Goal: Check status

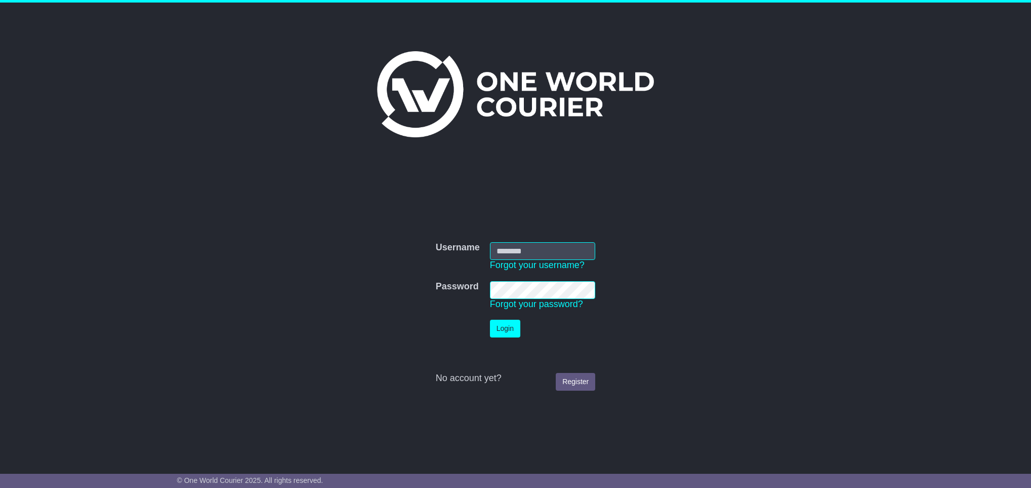
type input "**********"
click at [506, 331] on button "Login" at bounding box center [505, 328] width 30 height 18
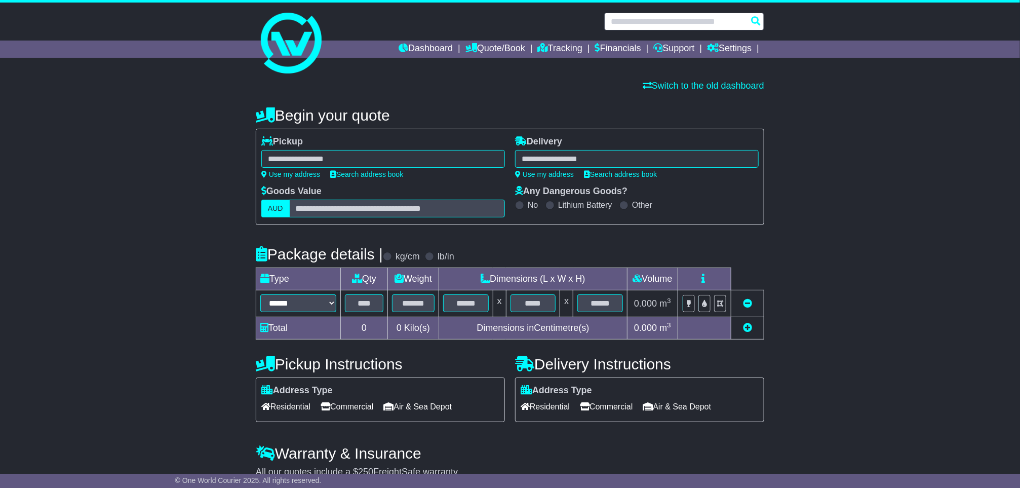
click at [725, 19] on input "text" at bounding box center [684, 22] width 160 height 18
paste input "**********"
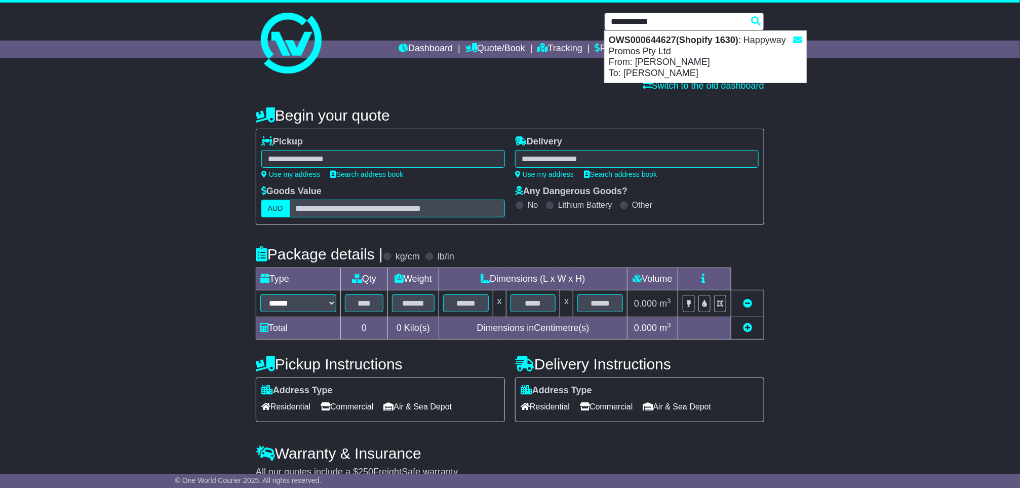
type input "**********"
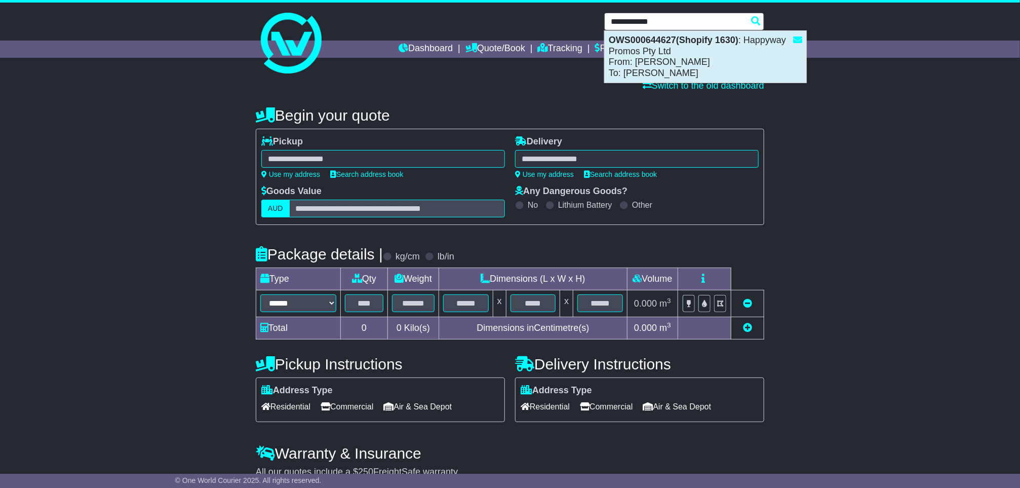
click at [675, 47] on div "OWS000644627(Shopify 1630) : Happyway Promos Pty Ltd From: [PERSON_NAME] To: [P…" at bounding box center [704, 57] width 201 height 52
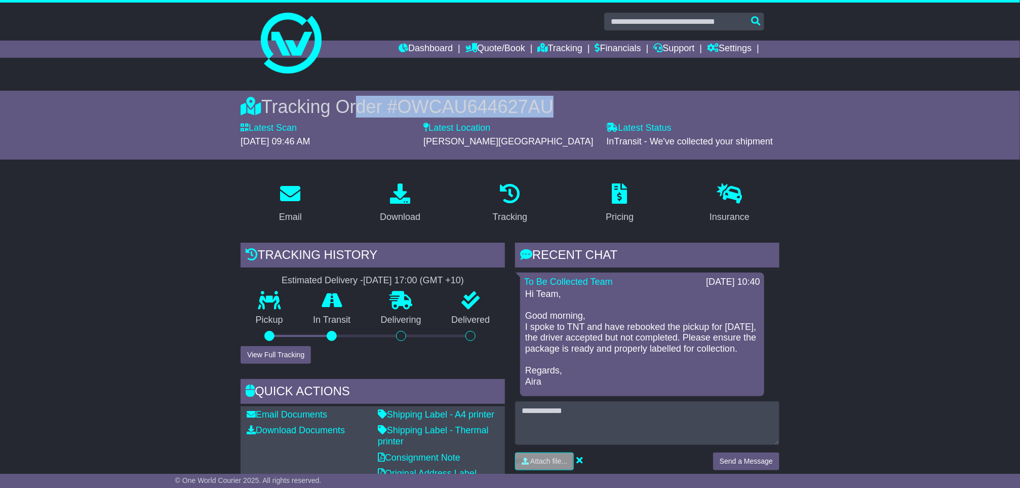
drag, startPoint x: 556, startPoint y: 98, endPoint x: 352, endPoint y: 104, distance: 204.1
click at [352, 104] on div "Tracking Order # OWCAU644627AU" at bounding box center [509, 107] width 539 height 22
drag, startPoint x: 352, startPoint y: 105, endPoint x: 402, endPoint y: 105, distance: 50.1
click at [421, 107] on span "OWCAU644627AU" at bounding box center [475, 106] width 156 height 21
drag, startPoint x: 569, startPoint y: 103, endPoint x: 268, endPoint y: 102, distance: 300.7
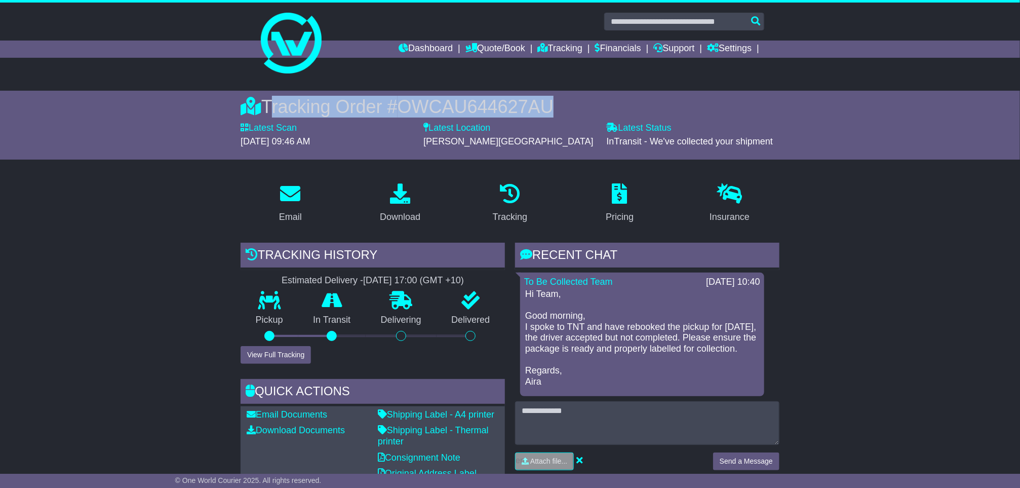
click at [268, 102] on div "Tracking Order # OWCAU644627AU" at bounding box center [509, 107] width 539 height 22
copy div "Tracking Order # OWCAU644627AU"
click at [398, 111] on div "Tracking Order # OWCAU644627AU" at bounding box center [509, 107] width 539 height 22
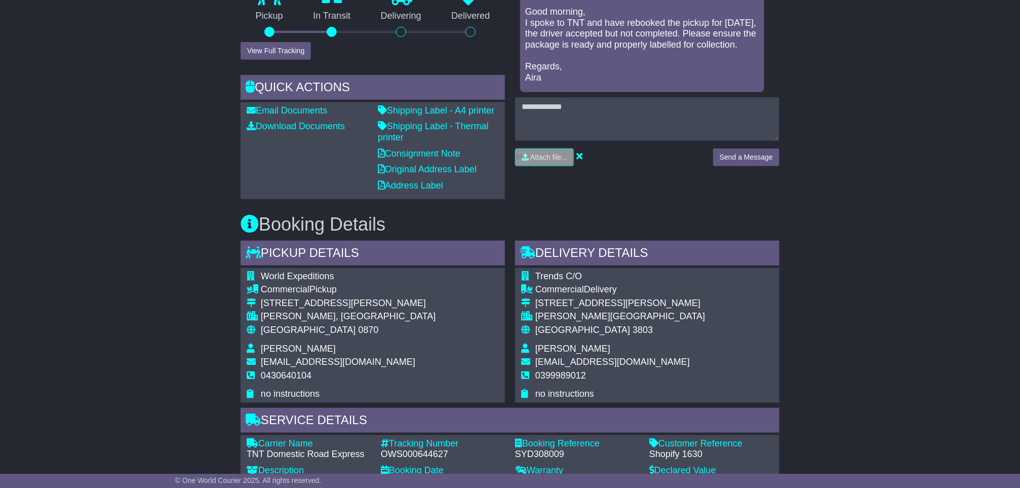
scroll to position [380, 0]
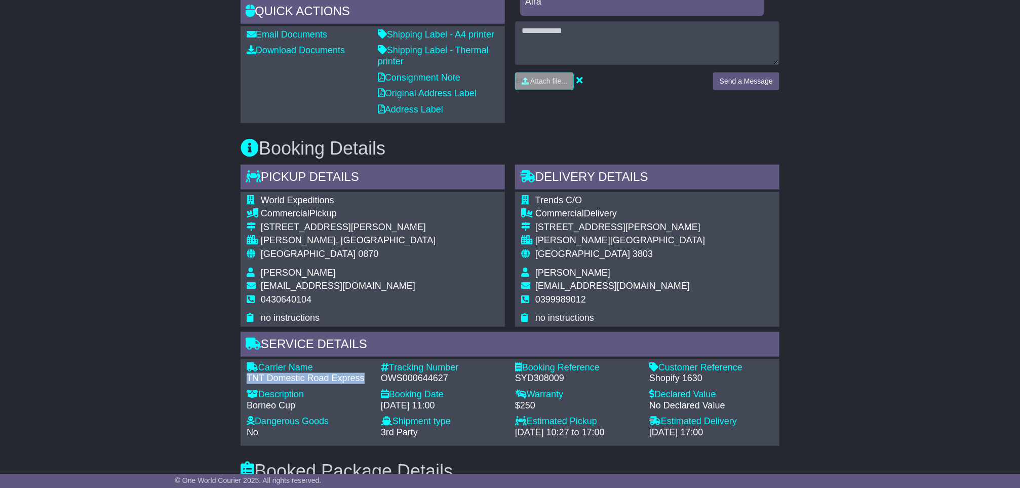
drag, startPoint x: 366, startPoint y: 375, endPoint x: 246, endPoint y: 376, distance: 120.0
click at [247, 376] on div "TNT Domestic Road Express" at bounding box center [309, 378] width 124 height 11
copy div "TNT Domestic Road Express"
drag, startPoint x: 456, startPoint y: 380, endPoint x: 380, endPoint y: 375, distance: 76.1
click at [381, 375] on div "OWS000644627" at bounding box center [443, 378] width 124 height 11
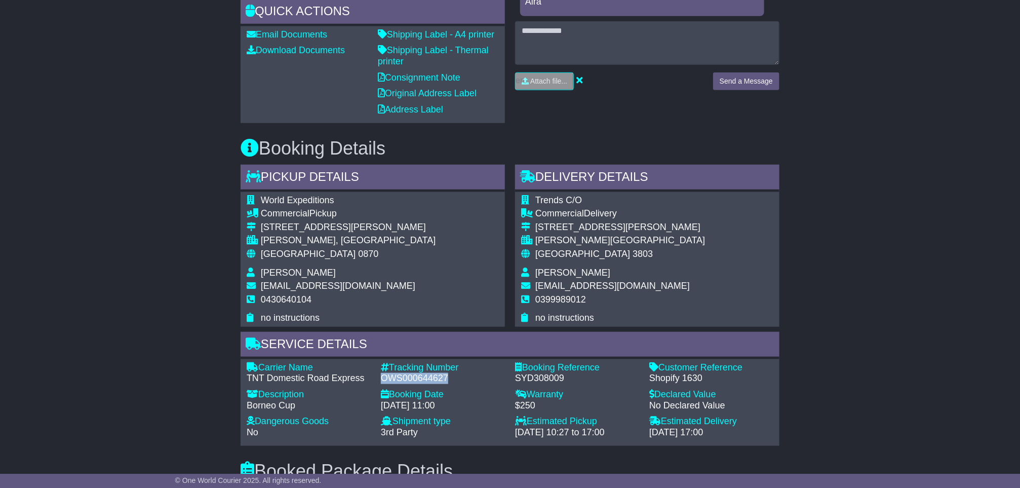
copy div "OWS000644627"
